Goal: Task Accomplishment & Management: Manage account settings

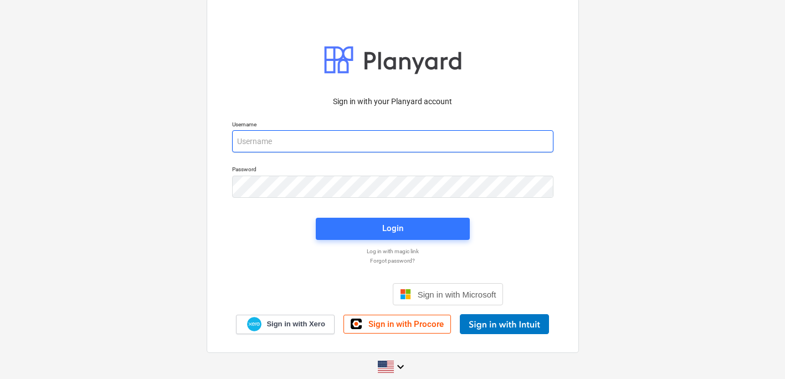
click at [306, 144] on input "email" at bounding box center [392, 141] width 321 height 22
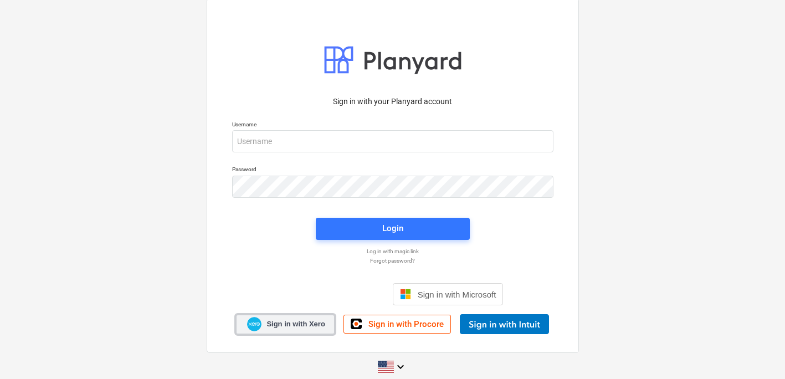
click at [281, 322] on span "Sign in with Xero" at bounding box center [295, 324] width 58 height 10
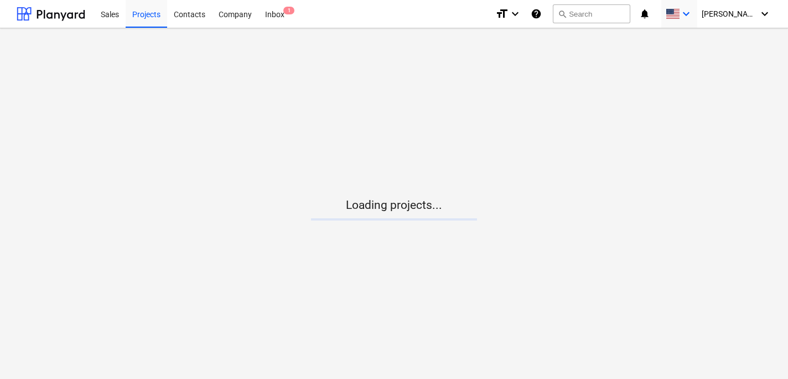
click at [693, 16] on icon "keyboard_arrow_down" at bounding box center [686, 13] width 13 height 13
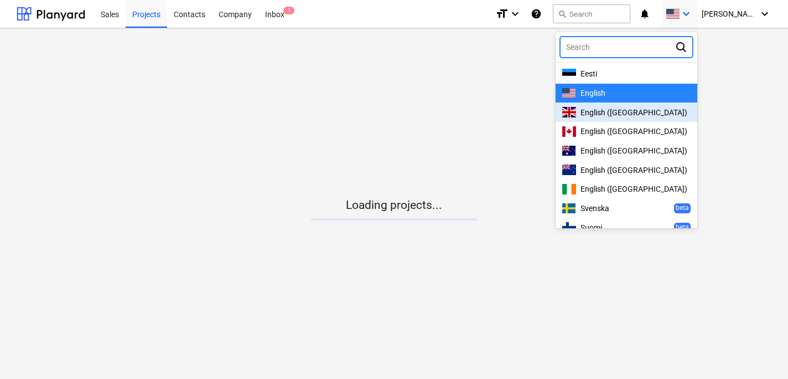
click at [637, 113] on span "English (UK)" at bounding box center [634, 112] width 107 height 9
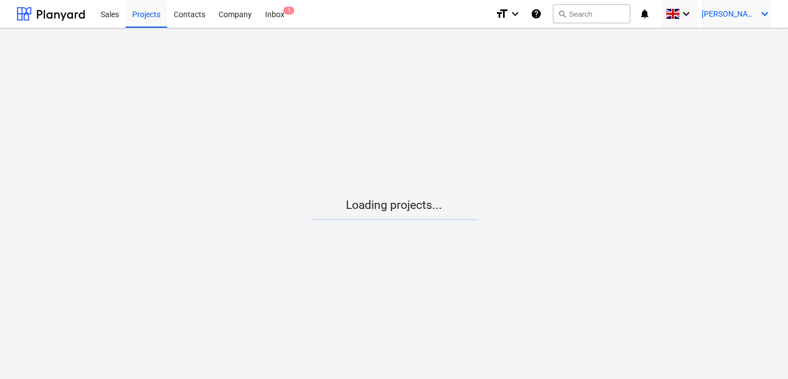
click at [764, 20] on icon "keyboard_arrow_down" at bounding box center [764, 13] width 13 height 13
click at [727, 45] on div "Settings" at bounding box center [738, 43] width 66 height 18
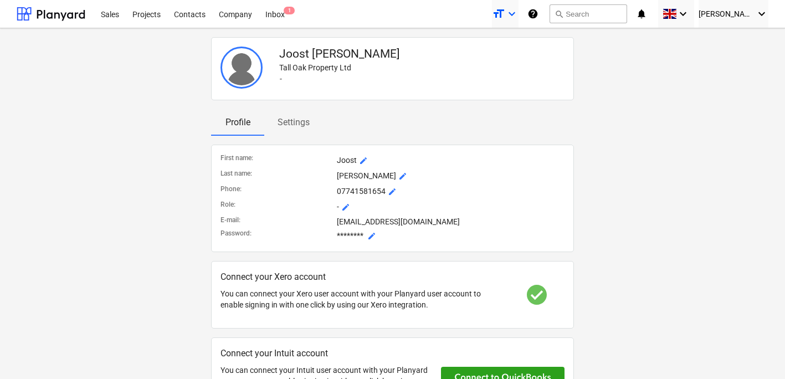
click at [518, 13] on icon "keyboard_arrow_down" at bounding box center [511, 13] width 13 height 13
click at [539, 13] on div at bounding box center [392, 189] width 785 height 379
click at [765, 14] on icon "keyboard_arrow_down" at bounding box center [761, 13] width 13 height 13
click at [700, 138] on div at bounding box center [392, 189] width 785 height 379
click at [111, 16] on div "Sales" at bounding box center [110, 13] width 32 height 28
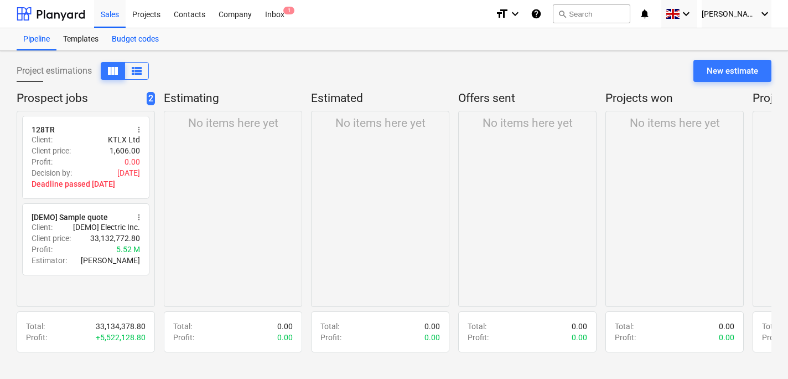
click at [138, 38] on div "Budget codes" at bounding box center [135, 39] width 60 height 22
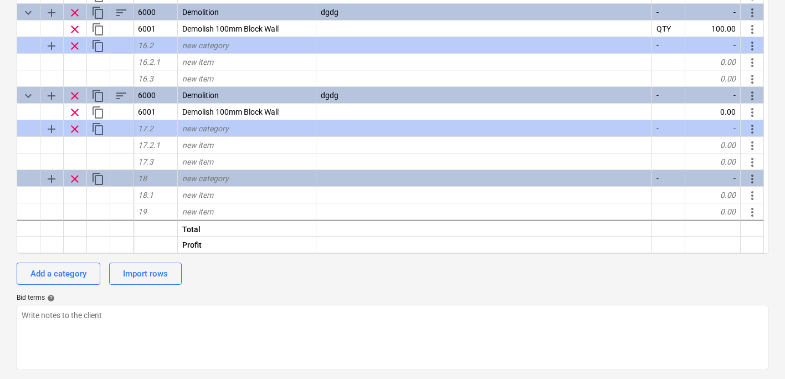
scroll to position [51, 0]
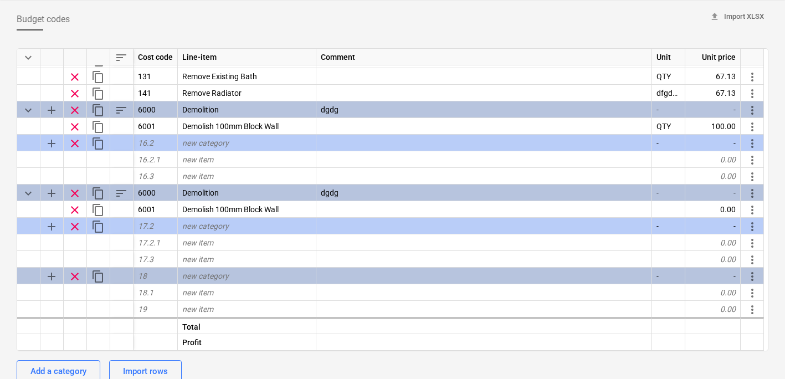
type textarea "x"
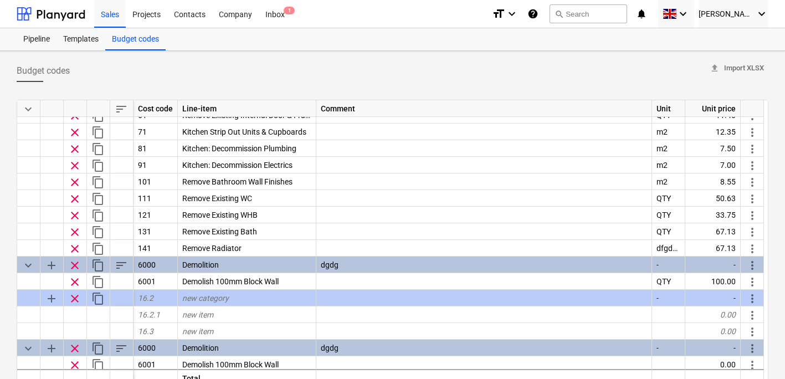
scroll to position [154, 0]
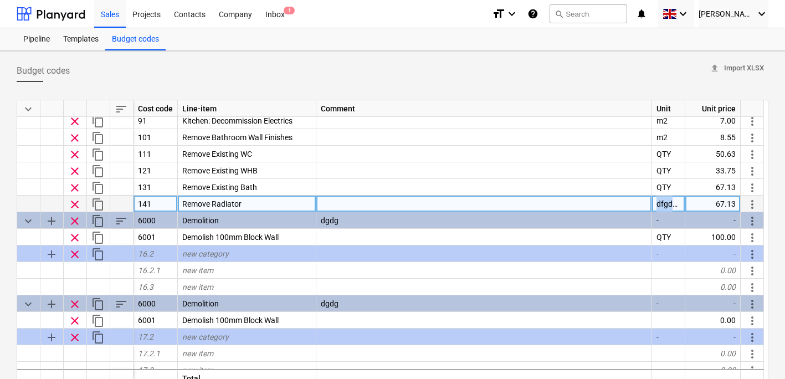
drag, startPoint x: 674, startPoint y: 201, endPoint x: 637, endPoint y: 203, distance: 36.6
click at [0, 0] on div "clear content_copy 141 Remove Radiator dfgdgdg 67.13 more_vert" at bounding box center [0, 0] width 0 height 0
click at [675, 204] on div "dfgdgdg" at bounding box center [668, 203] width 33 height 17
click at [675, 204] on input "dfgdgdg" at bounding box center [668, 203] width 33 height 16
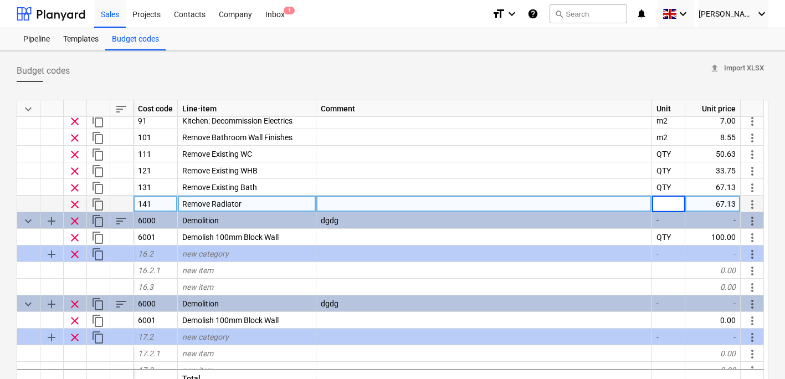
scroll to position [0, 0]
type input "QTY"
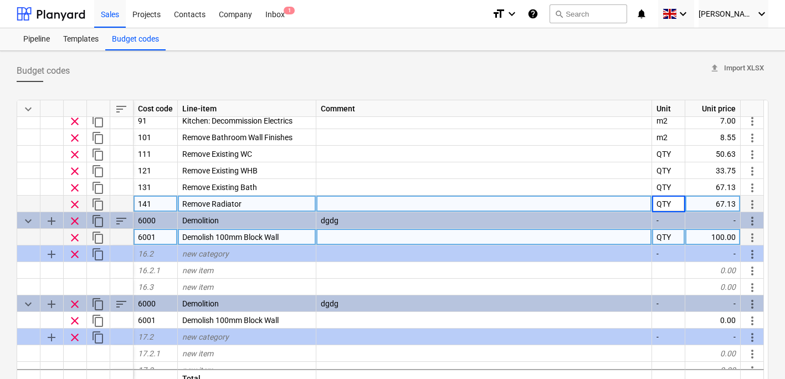
click at [607, 245] on div at bounding box center [484, 237] width 336 height 17
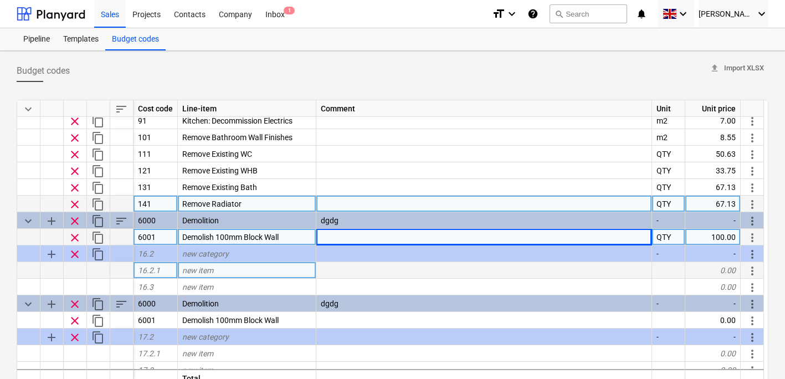
click at [602, 273] on div at bounding box center [484, 270] width 336 height 17
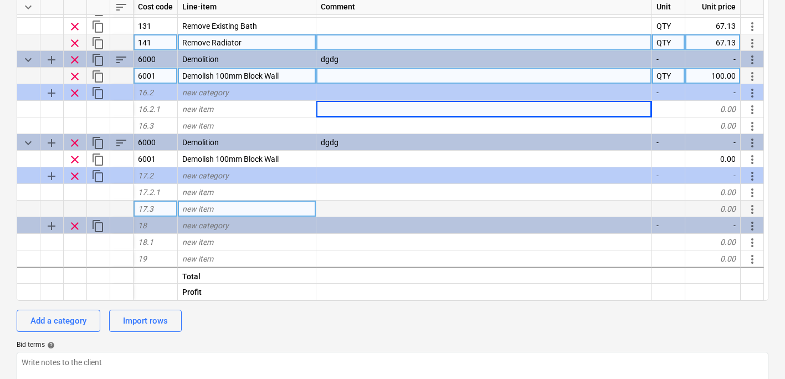
scroll to position [100, 0]
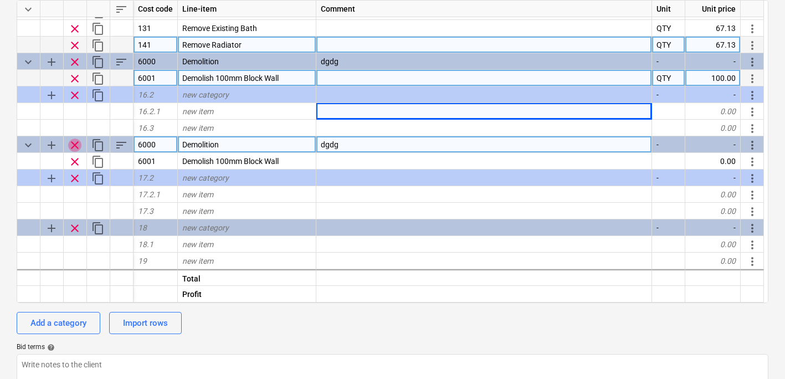
click at [73, 142] on span "clear" at bounding box center [74, 144] width 13 height 13
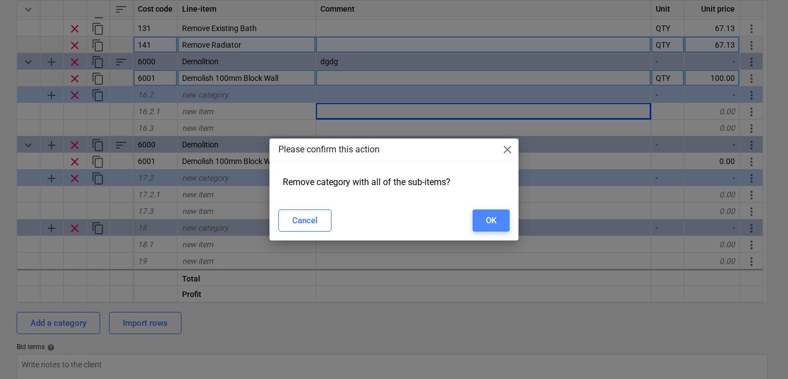
click at [487, 220] on div "OK" at bounding box center [491, 220] width 11 height 14
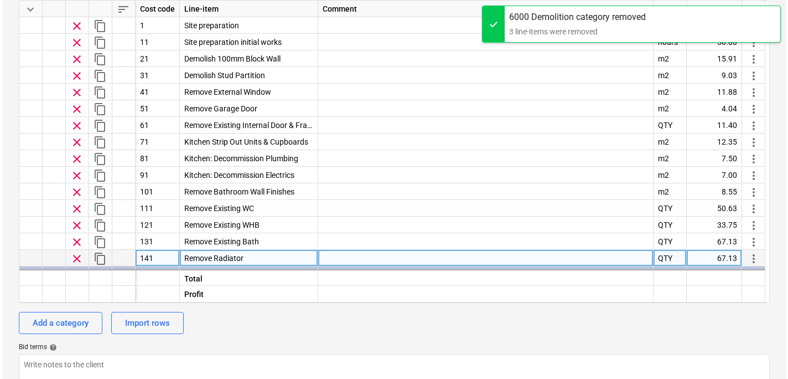
scroll to position [0, 0]
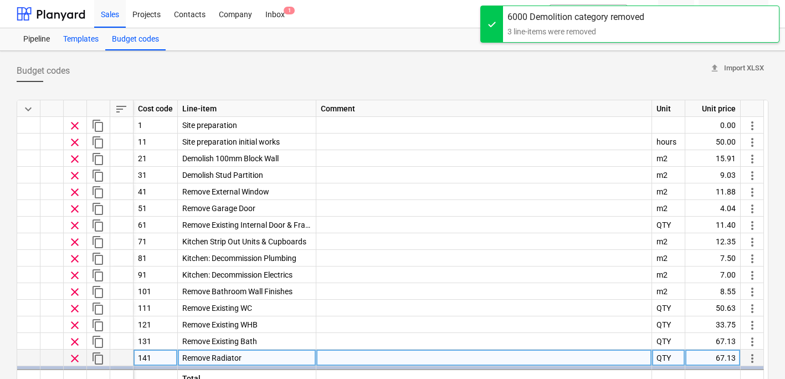
click at [73, 37] on div "Templates" at bounding box center [80, 39] width 49 height 22
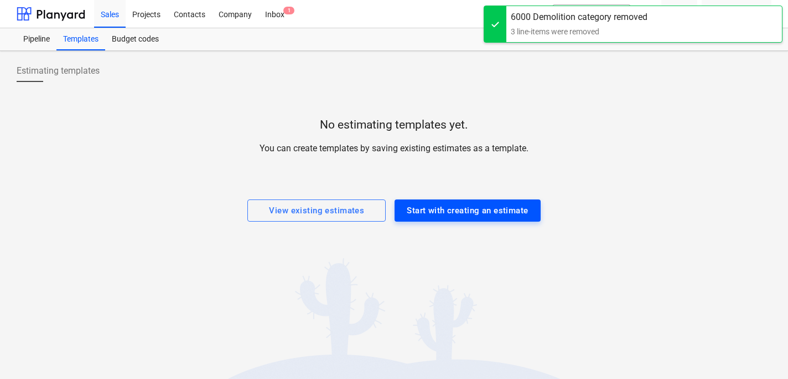
click at [422, 216] on div "Start with creating an estimate" at bounding box center [467, 210] width 121 height 14
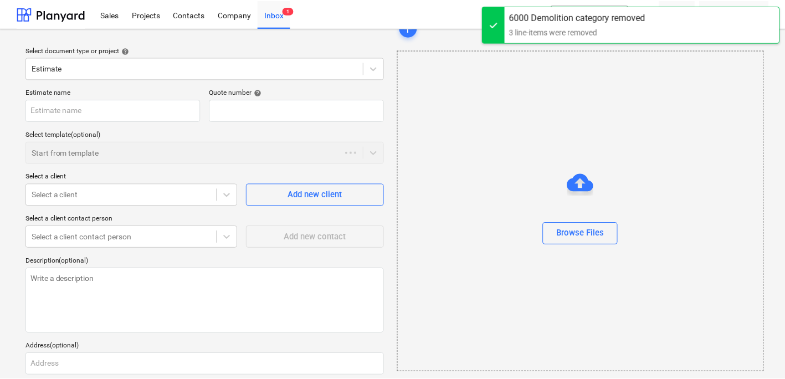
scroll to position [104, 0]
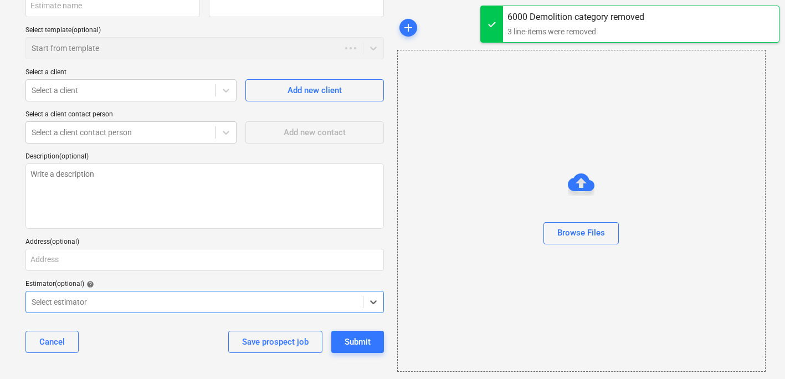
type textarea "x"
type input "QU-0003"
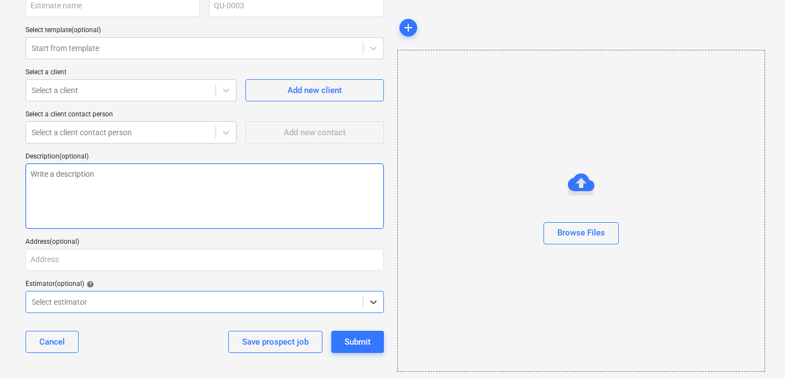
scroll to position [0, 0]
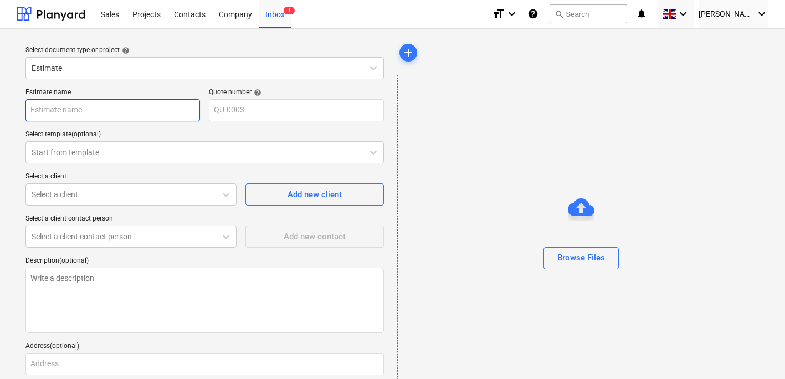
click at [85, 113] on input "text" at bounding box center [112, 110] width 174 height 22
click at [272, 18] on div "Inbox 1" at bounding box center [275, 13] width 33 height 28
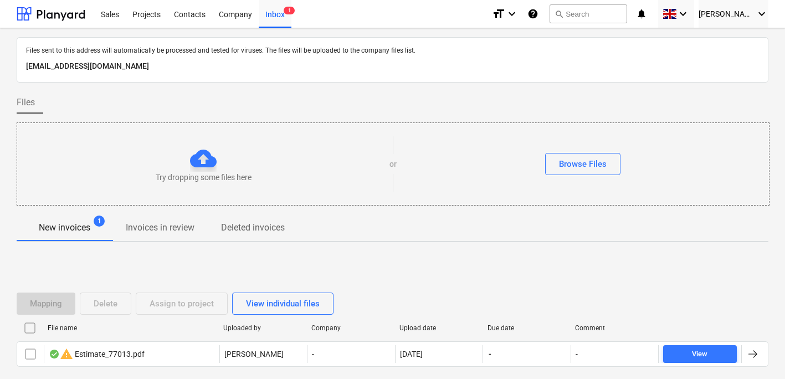
click at [59, 225] on p "New invoices" at bounding box center [64, 227] width 51 height 13
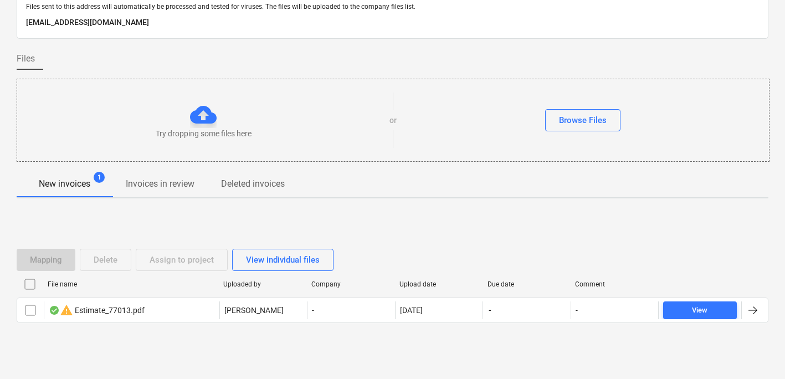
scroll to position [56, 0]
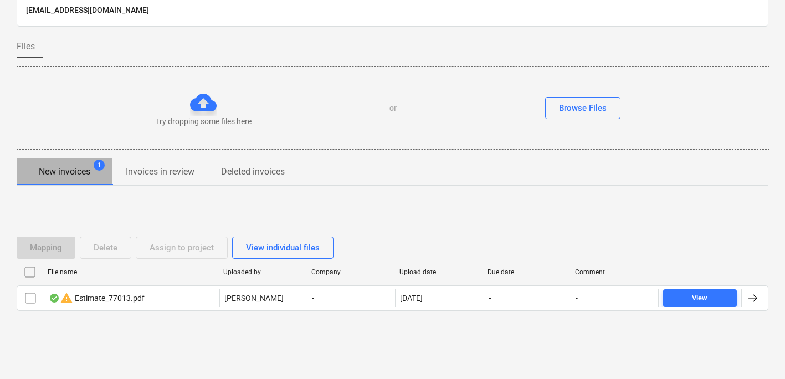
click at [63, 170] on p "New invoices" at bounding box center [64, 171] width 51 height 13
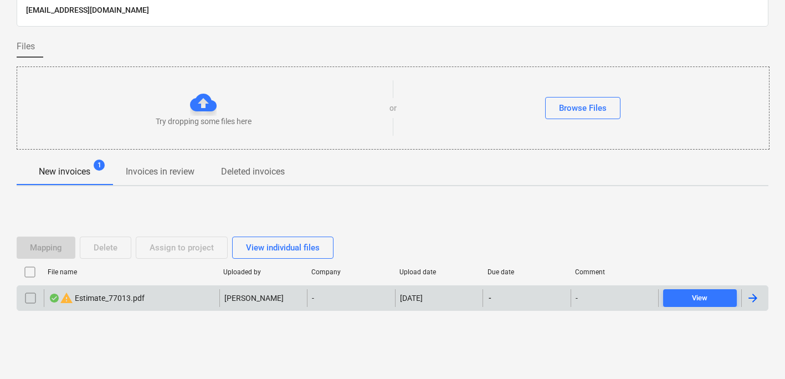
click at [30, 303] on input "checkbox" at bounding box center [31, 298] width 18 height 18
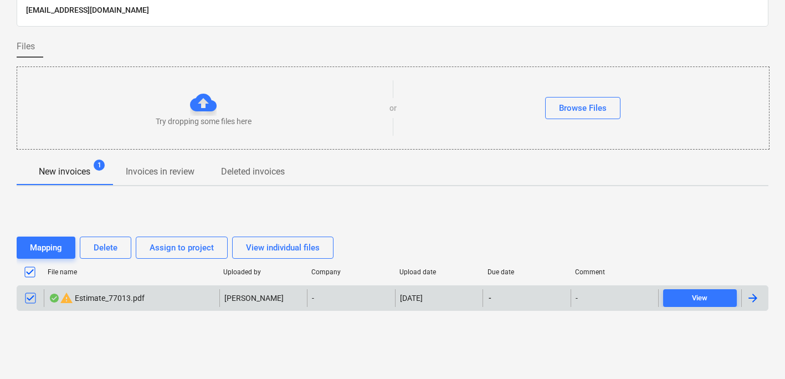
click at [30, 294] on input "checkbox" at bounding box center [31, 298] width 18 height 18
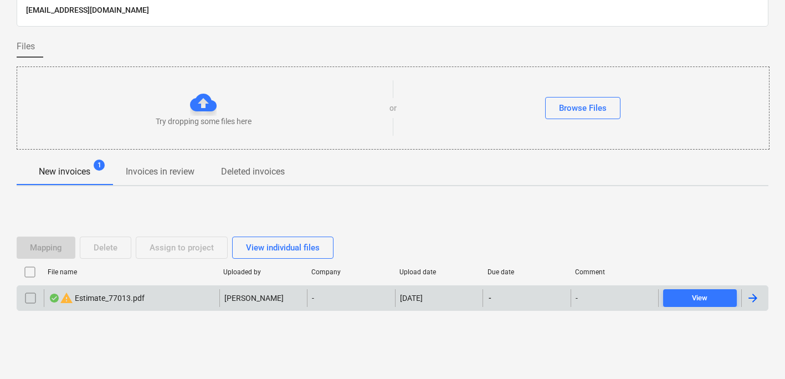
scroll to position [0, 0]
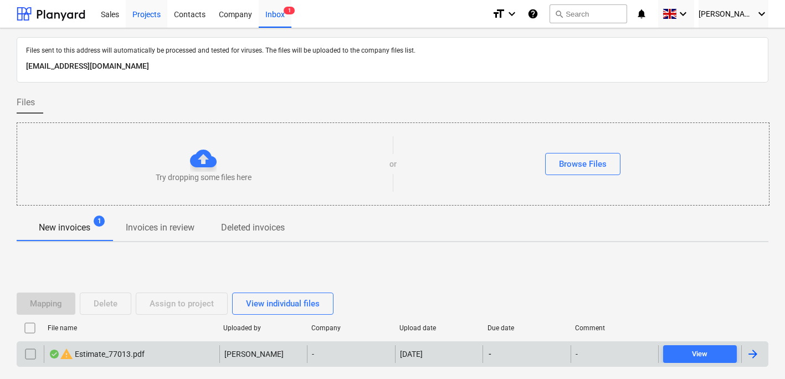
click at [144, 13] on div "Projects" at bounding box center [147, 13] width 42 height 28
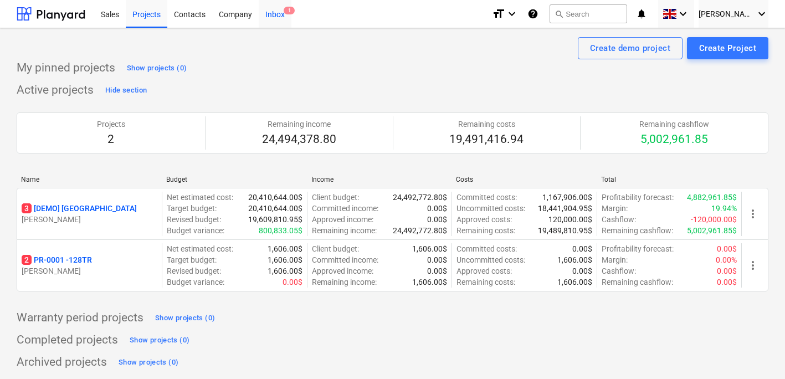
click at [265, 19] on div "Inbox 1" at bounding box center [275, 13] width 33 height 28
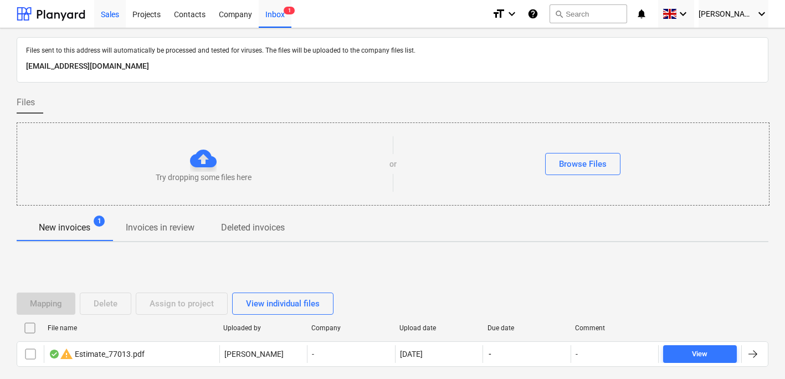
click at [114, 11] on div "Sales" at bounding box center [110, 13] width 32 height 28
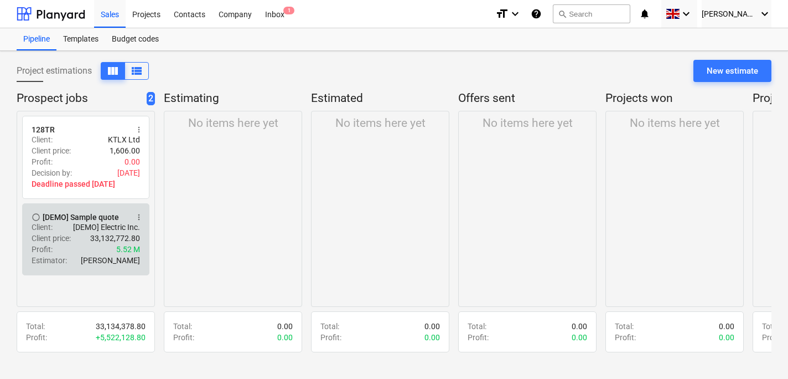
click at [114, 226] on p "[DEMO] Electric Inc." at bounding box center [106, 226] width 67 height 11
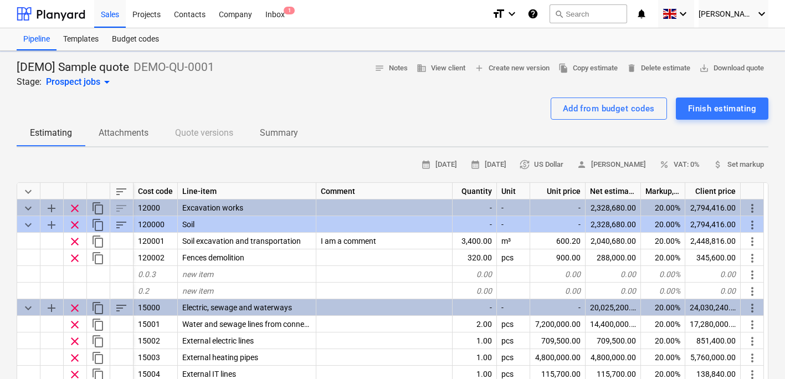
type textarea "x"
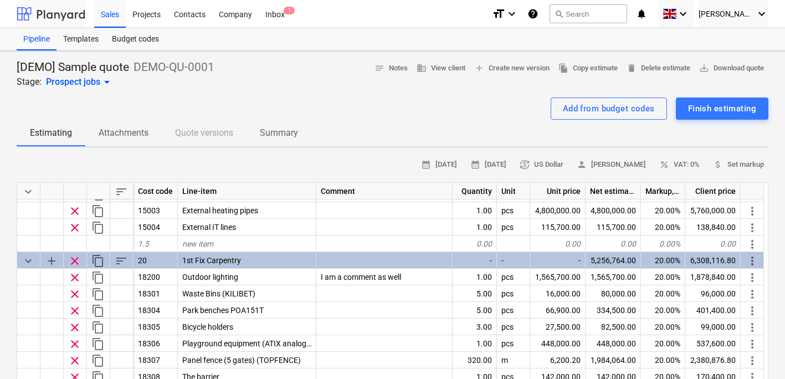
click at [56, 13] on div at bounding box center [51, 14] width 69 height 28
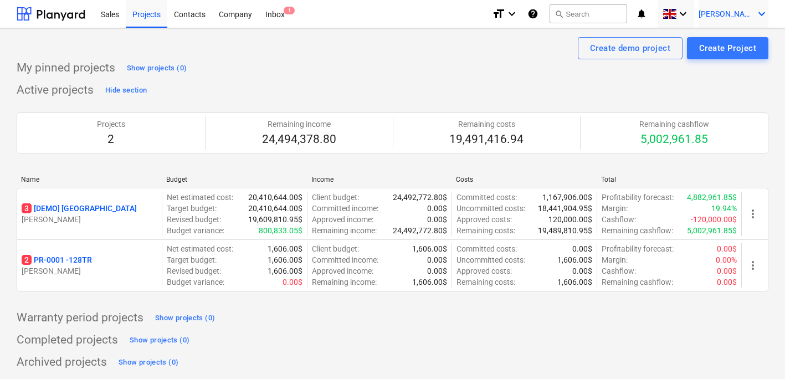
click at [758, 13] on icon "keyboard_arrow_down" at bounding box center [761, 13] width 13 height 13
click at [725, 61] on div "Log out" at bounding box center [734, 61] width 66 height 18
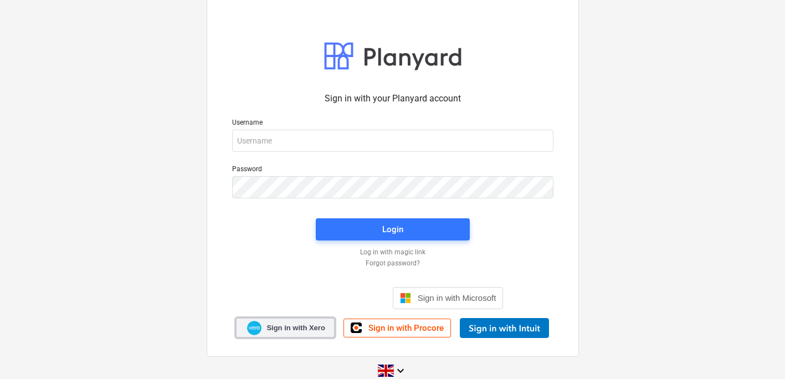
click at [283, 332] on span "Sign in with Xero" at bounding box center [295, 328] width 58 height 10
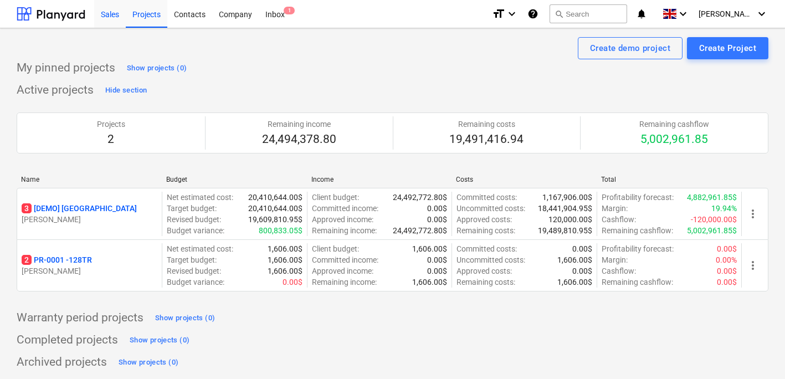
click at [107, 15] on div "Sales" at bounding box center [110, 13] width 32 height 28
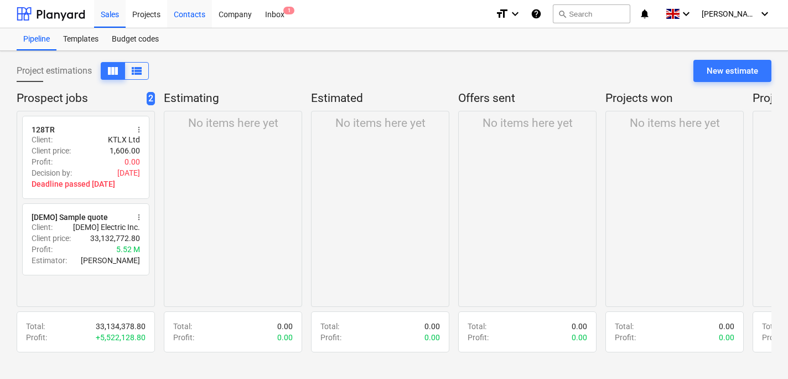
click at [185, 16] on div "Contacts" at bounding box center [189, 13] width 45 height 28
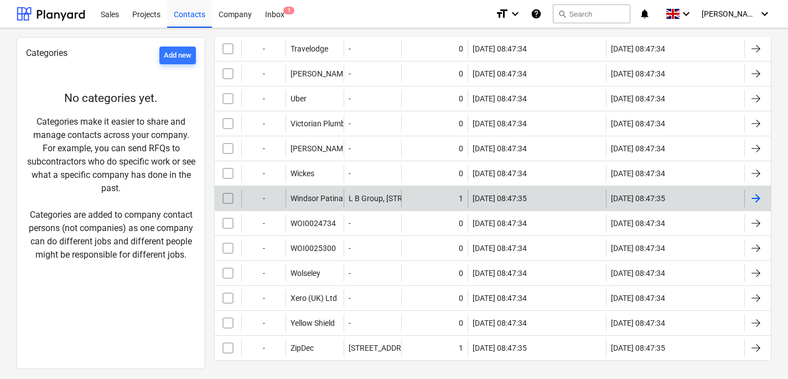
scroll to position [4410, 0]
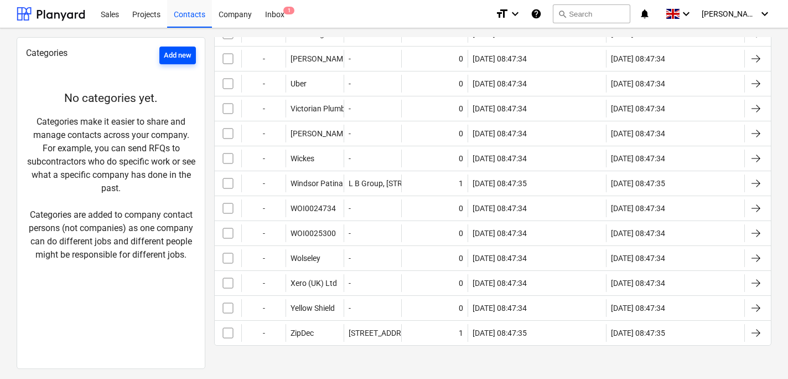
click at [174, 59] on div "Add new" at bounding box center [178, 55] width 28 height 13
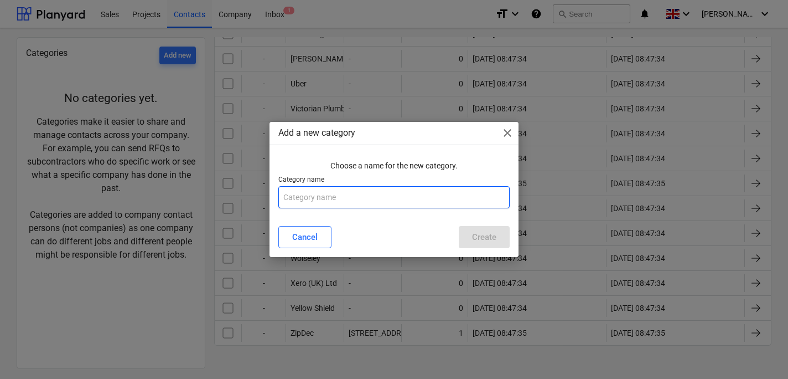
click at [306, 197] on input "text" at bounding box center [393, 197] width 231 height 22
type input "Roofing"
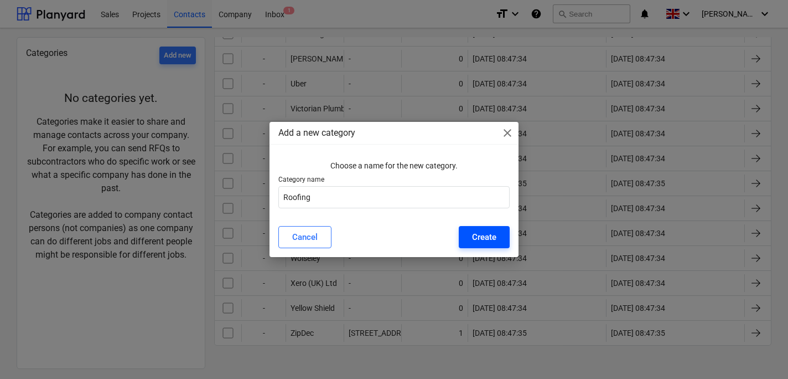
click at [483, 235] on div "Create" at bounding box center [484, 237] width 24 height 14
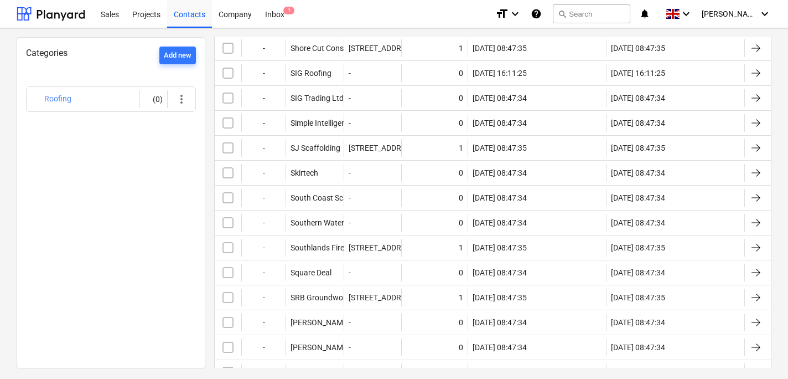
scroll to position [3567, 0]
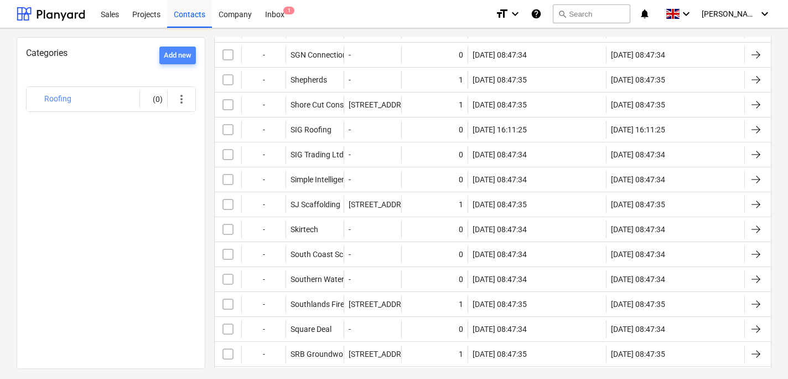
click at [177, 54] on div "Add new" at bounding box center [178, 55] width 28 height 13
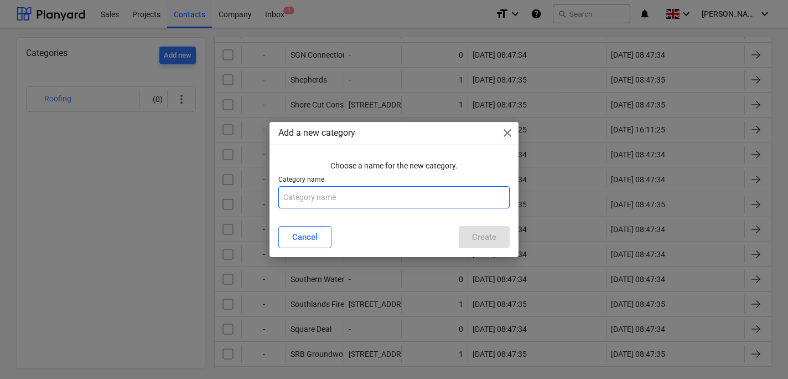
click at [284, 191] on input "text" at bounding box center [393, 197] width 231 height 22
type input "Plumbing & Heating"
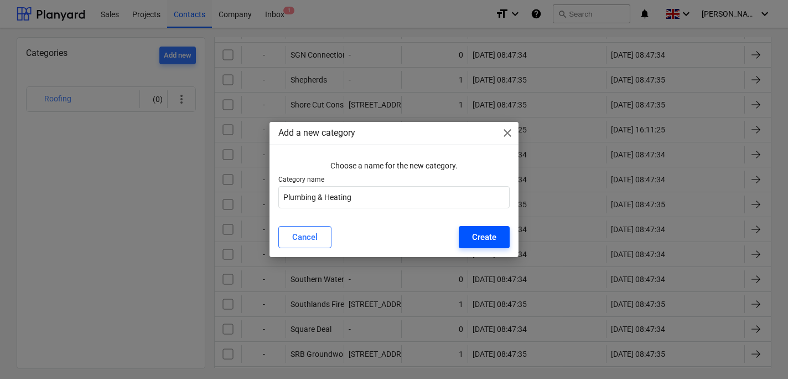
click at [485, 235] on div "Create" at bounding box center [484, 237] width 24 height 14
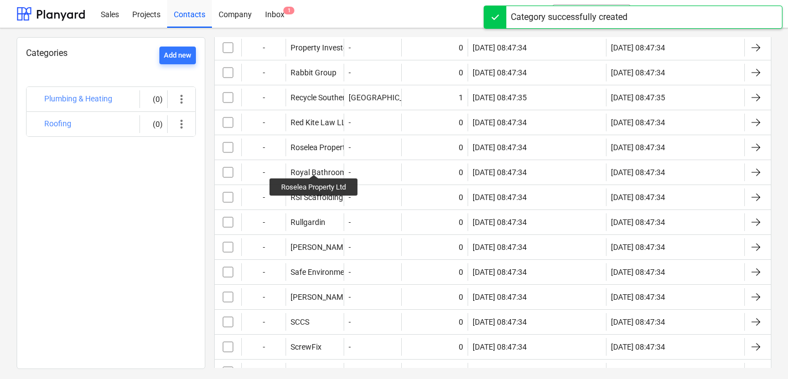
scroll to position [3234, 0]
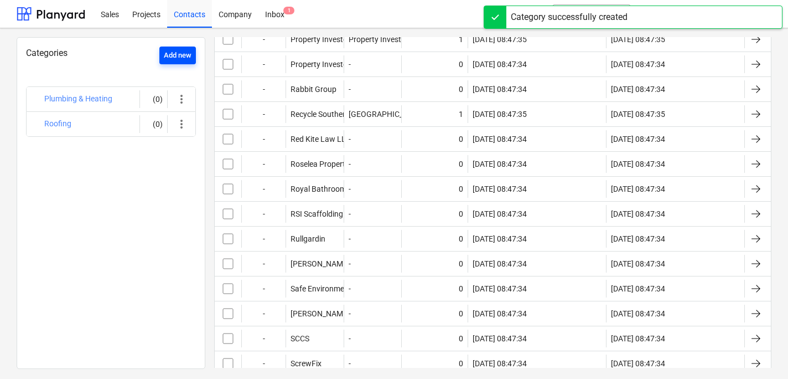
click at [176, 56] on div "Add new" at bounding box center [178, 55] width 28 height 13
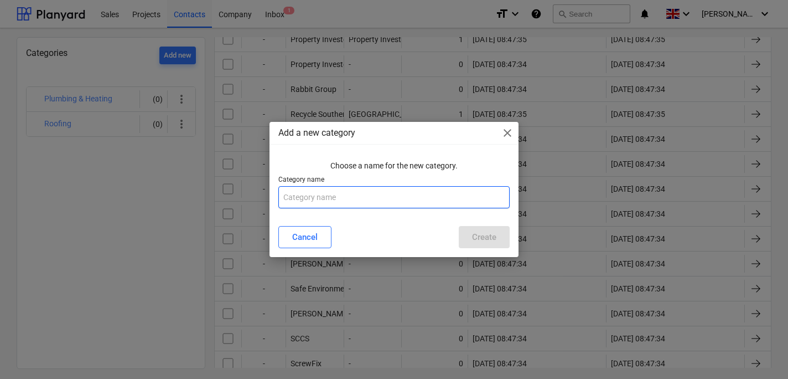
click at [311, 200] on input "text" at bounding box center [393, 197] width 231 height 22
type input "Carpentry"
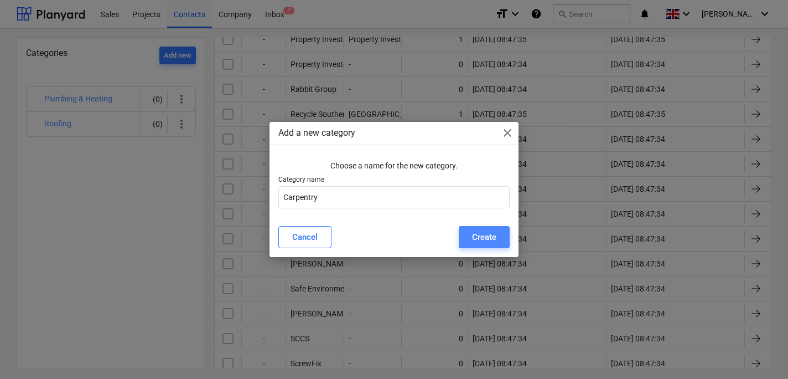
click at [490, 238] on div "Create" at bounding box center [484, 237] width 24 height 14
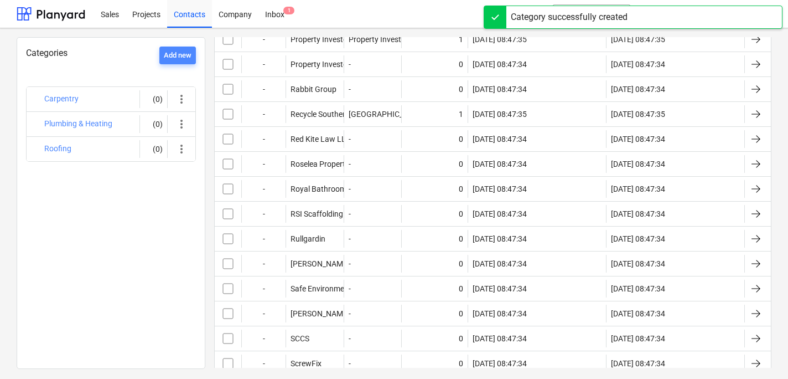
click at [173, 55] on div "Add new" at bounding box center [178, 55] width 28 height 13
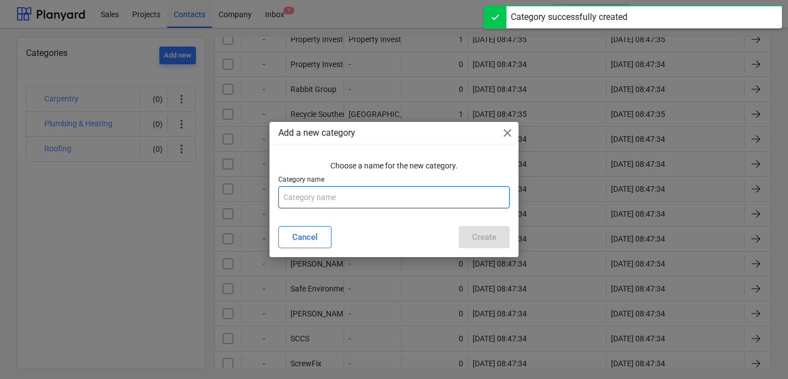
click at [323, 198] on input "text" at bounding box center [393, 197] width 231 height 22
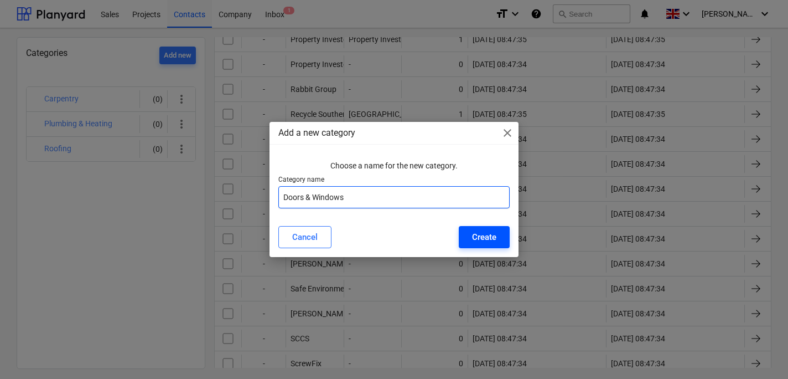
type input "Doors & Windows"
click at [484, 241] on div "Create" at bounding box center [484, 237] width 24 height 14
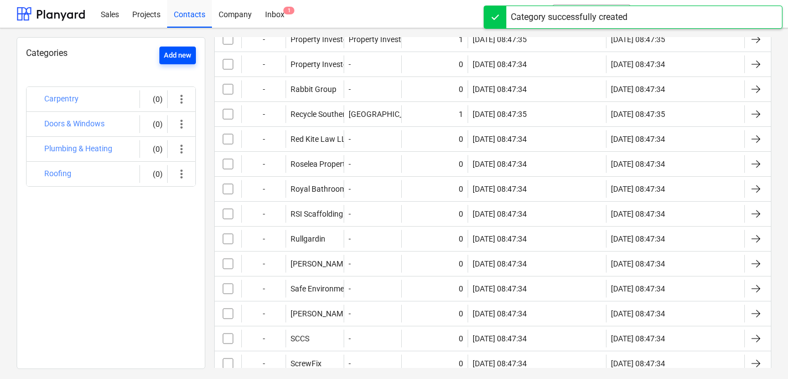
click at [168, 51] on div "Add new" at bounding box center [178, 55] width 28 height 13
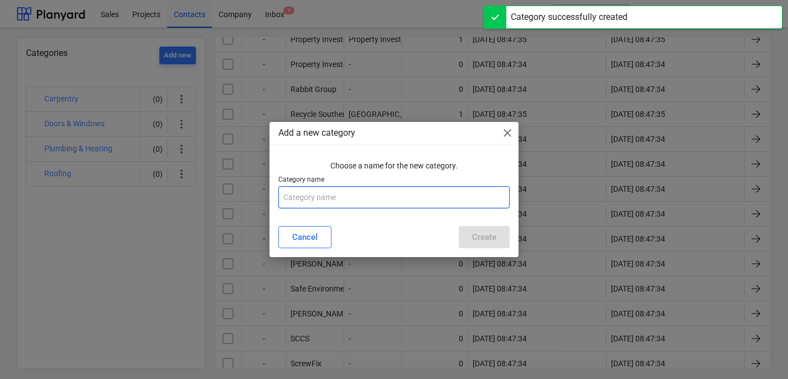
click at [298, 199] on input "text" at bounding box center [393, 197] width 231 height 22
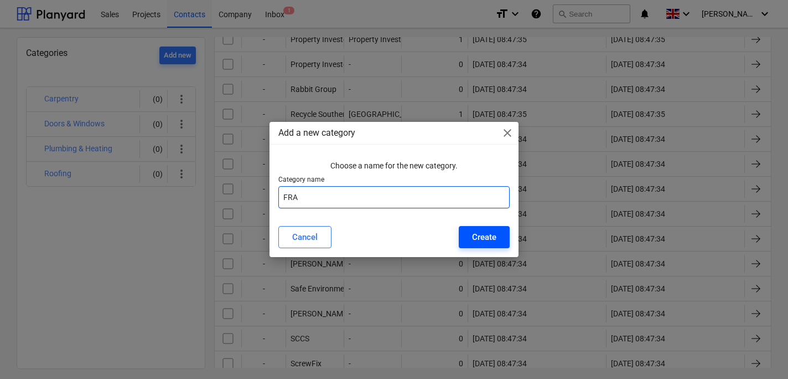
type input "FRA"
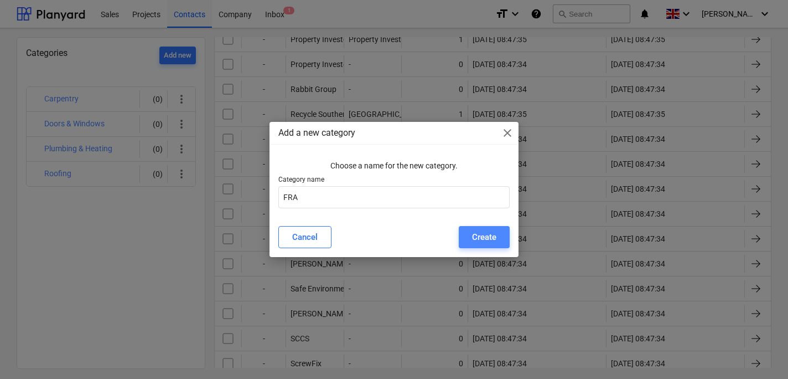
click at [489, 240] on div "Create" at bounding box center [484, 237] width 24 height 14
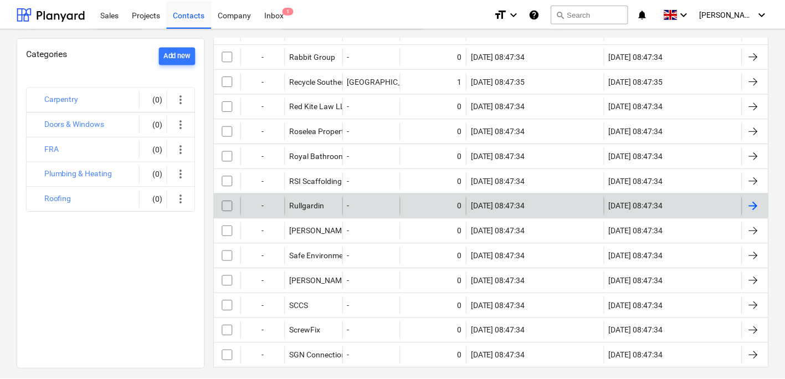
scroll to position [3321, 0]
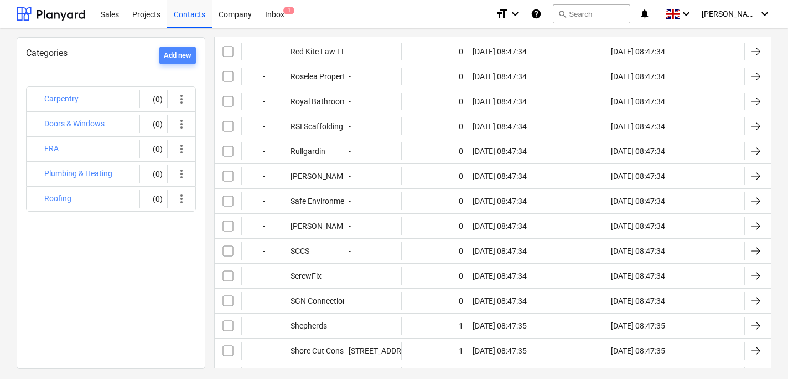
click at [174, 54] on div "Add new" at bounding box center [178, 55] width 28 height 13
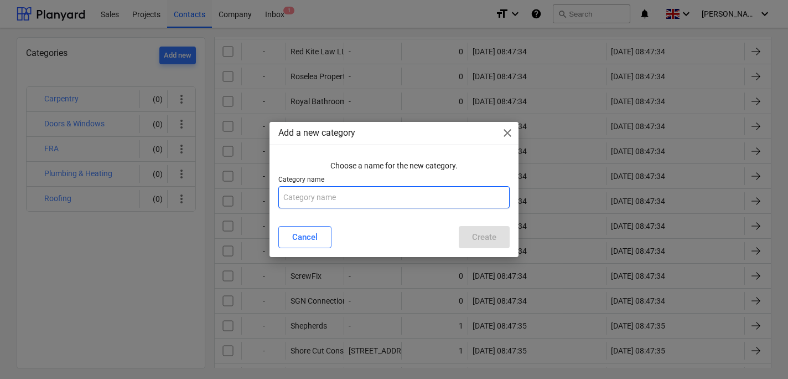
click at [301, 201] on input "text" at bounding box center [393, 197] width 231 height 22
type input "Asbestos"
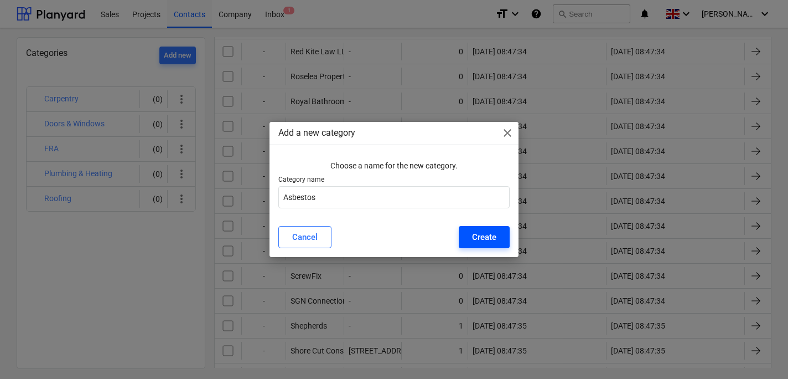
click at [492, 234] on div "Create" at bounding box center [484, 237] width 24 height 14
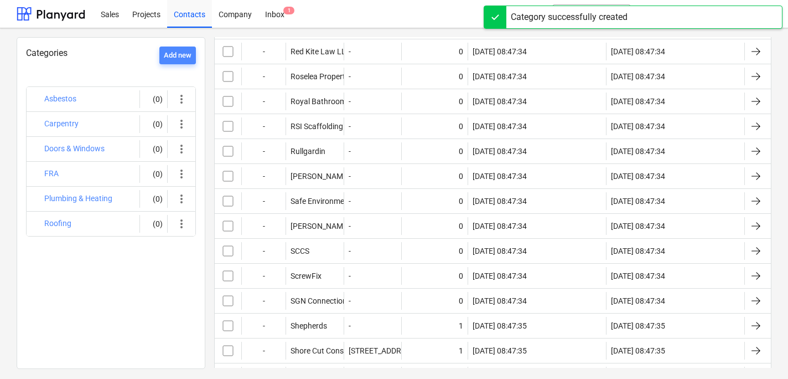
click at [180, 52] on div "Add new" at bounding box center [178, 55] width 28 height 13
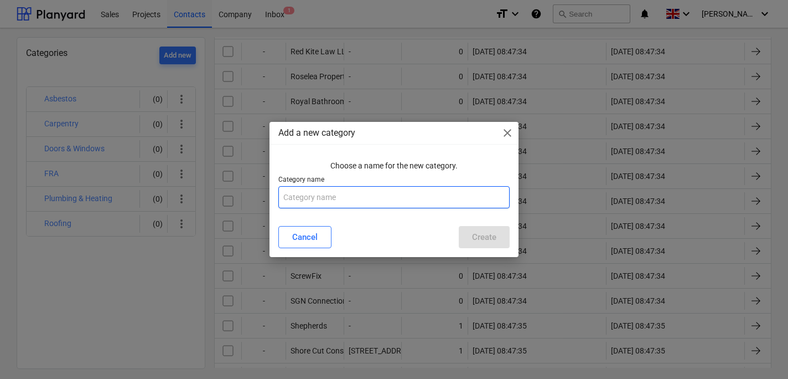
click at [298, 194] on input "text" at bounding box center [393, 197] width 231 height 22
type input "Kitchen Suppliers"
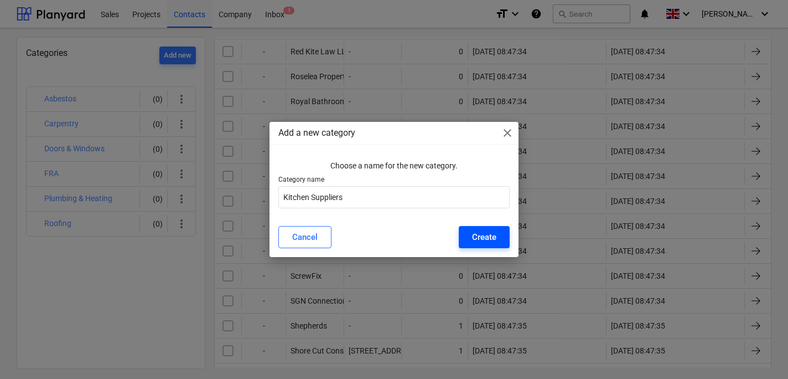
click at [478, 234] on div "Create" at bounding box center [484, 237] width 24 height 14
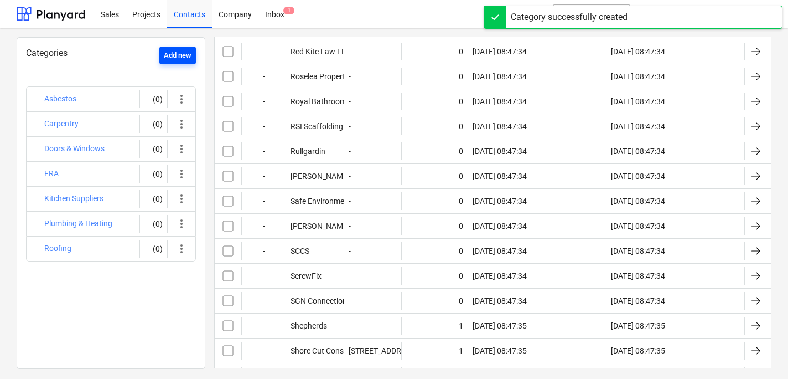
click at [177, 51] on div "Add new" at bounding box center [178, 55] width 28 height 13
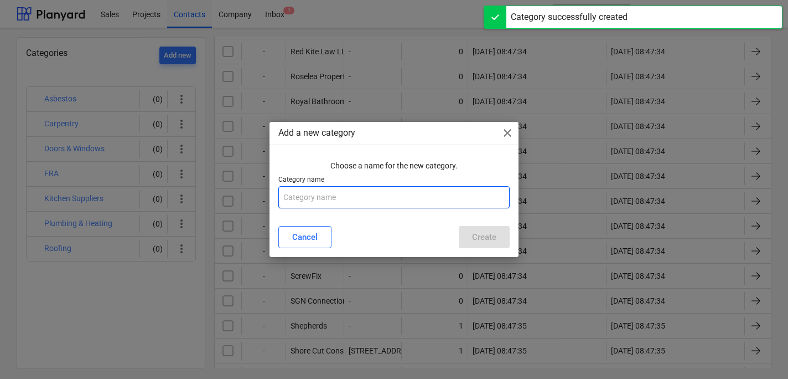
click at [310, 202] on input "text" at bounding box center [393, 197] width 231 height 22
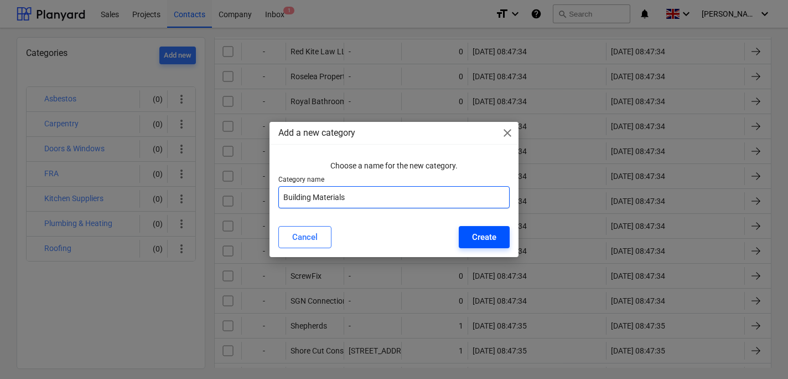
type input "Building Materials"
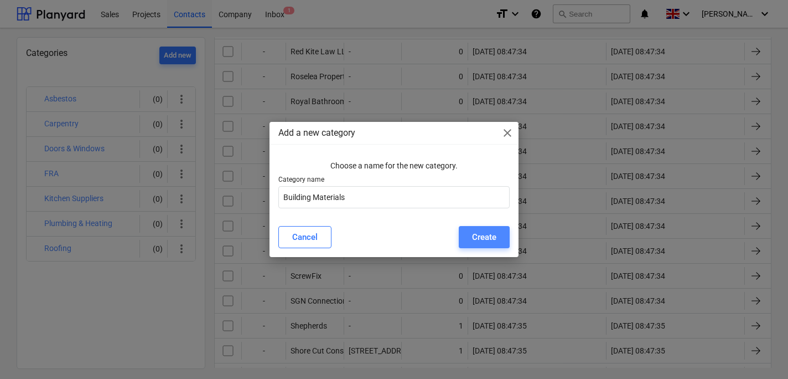
click at [488, 236] on div "Create" at bounding box center [484, 237] width 24 height 14
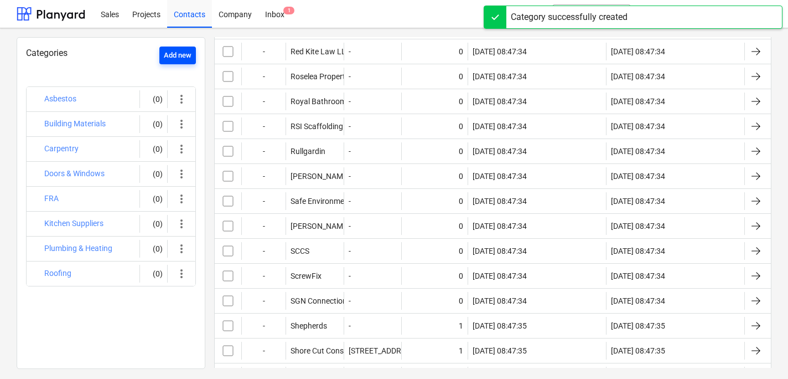
click at [174, 54] on div "Add new" at bounding box center [178, 55] width 28 height 13
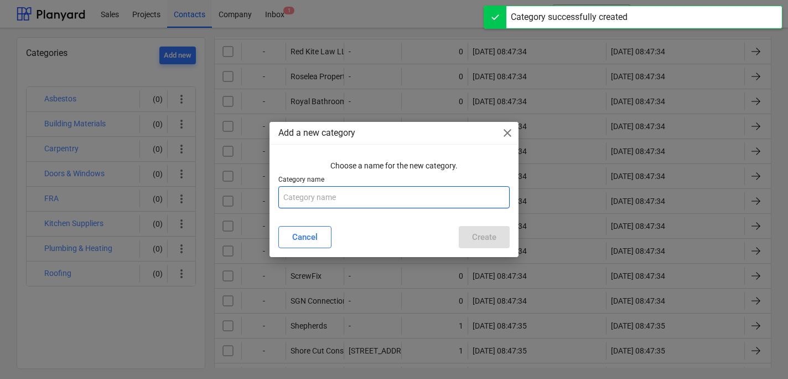
click at [307, 199] on input "text" at bounding box center [393, 197] width 231 height 22
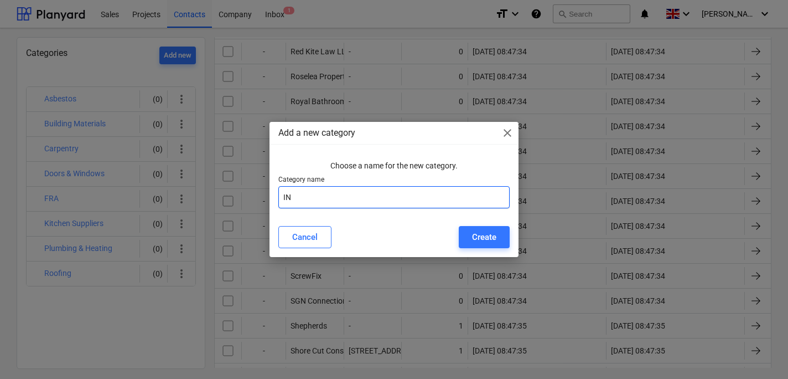
type input "I"
type input "Plasterboard & Insulation"
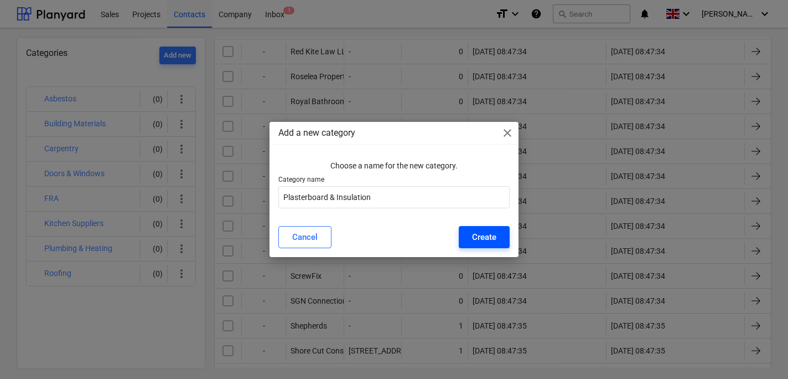
click at [487, 236] on div "Create" at bounding box center [484, 237] width 24 height 14
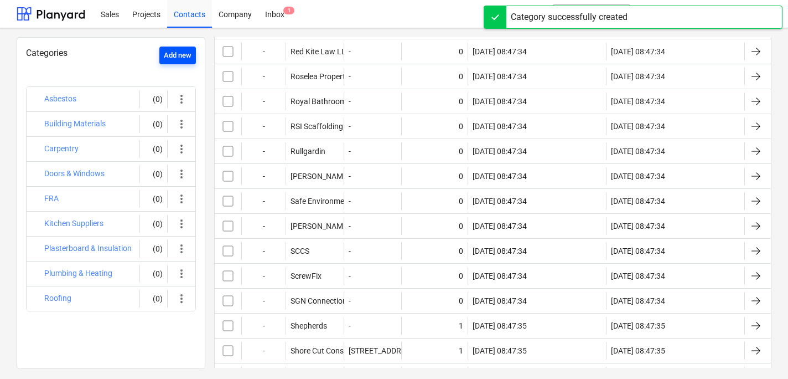
click at [180, 56] on div "Add new" at bounding box center [178, 55] width 28 height 13
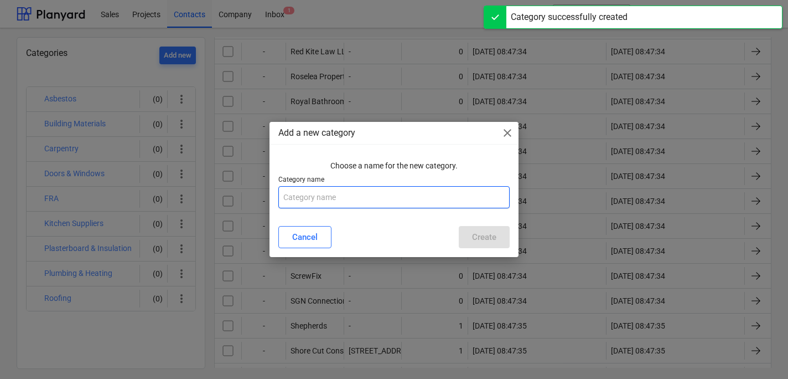
click at [306, 199] on input "text" at bounding box center [393, 197] width 231 height 22
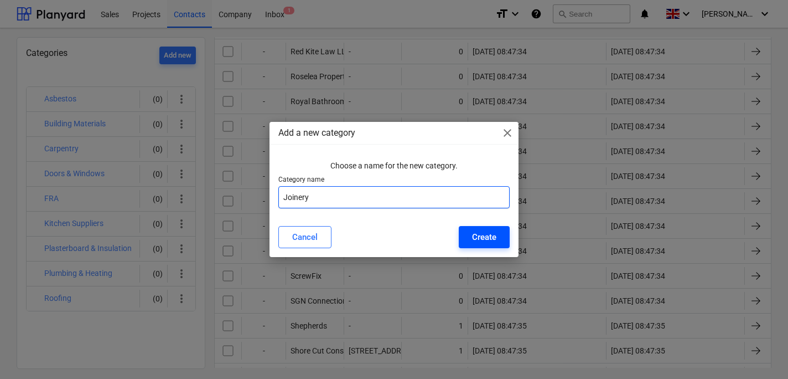
type input "Joinery"
click at [480, 233] on div "Create" at bounding box center [484, 237] width 24 height 14
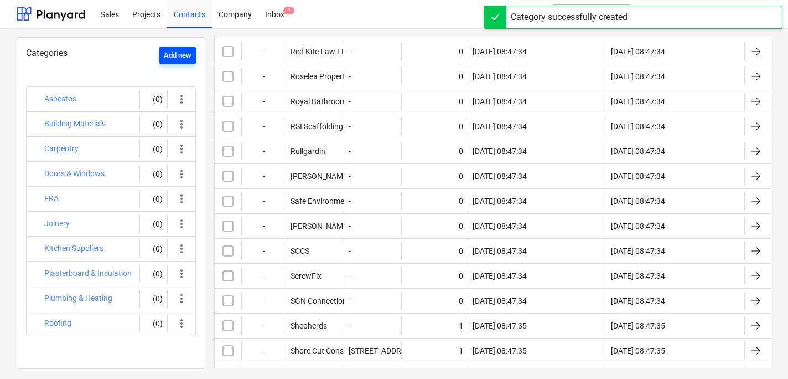
click at [171, 63] on button "Add new" at bounding box center [177, 56] width 37 height 18
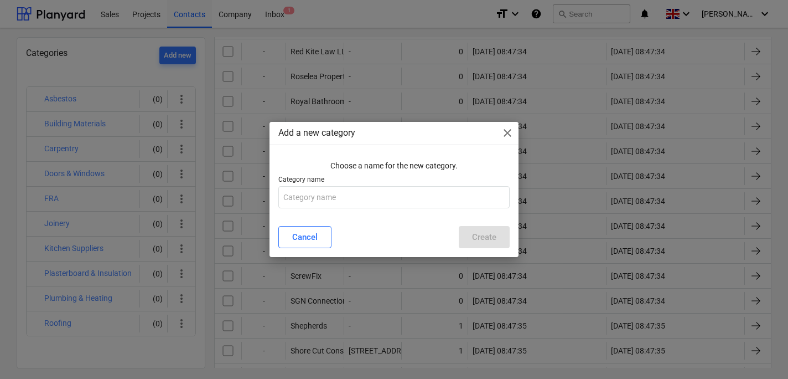
click at [507, 130] on span "close" at bounding box center [507, 132] width 13 height 13
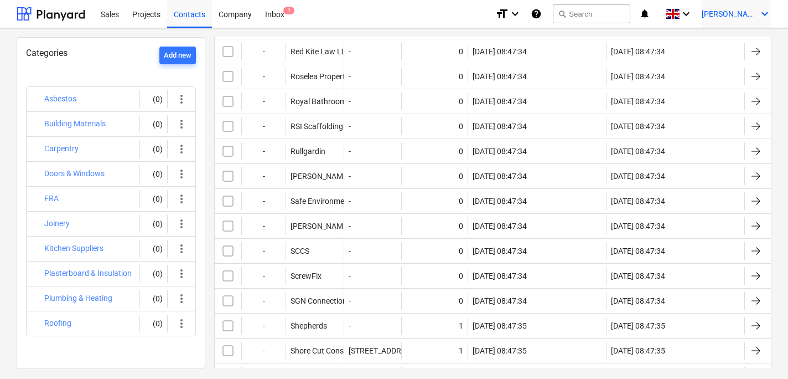
click at [765, 13] on icon "keyboard_arrow_down" at bounding box center [764, 13] width 13 height 13
click at [722, 63] on div "Log out" at bounding box center [738, 61] width 66 height 18
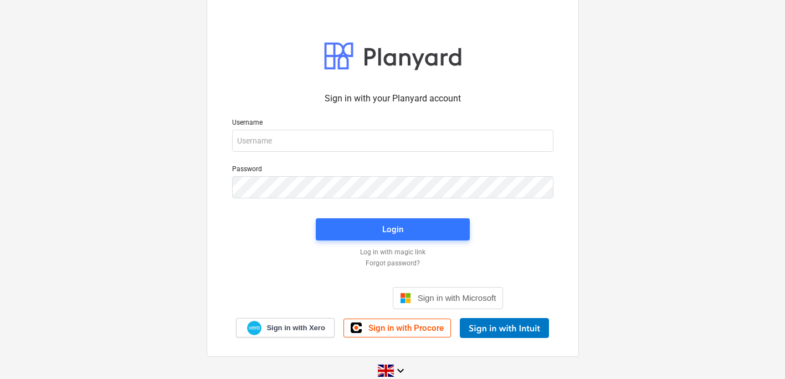
scroll to position [14, 0]
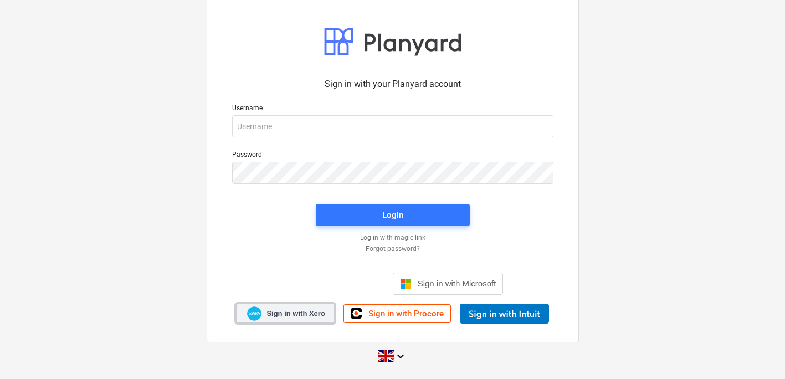
click at [285, 314] on span "Sign in with Xero" at bounding box center [295, 313] width 58 height 10
